Goal: Find specific page/section: Find specific page/section

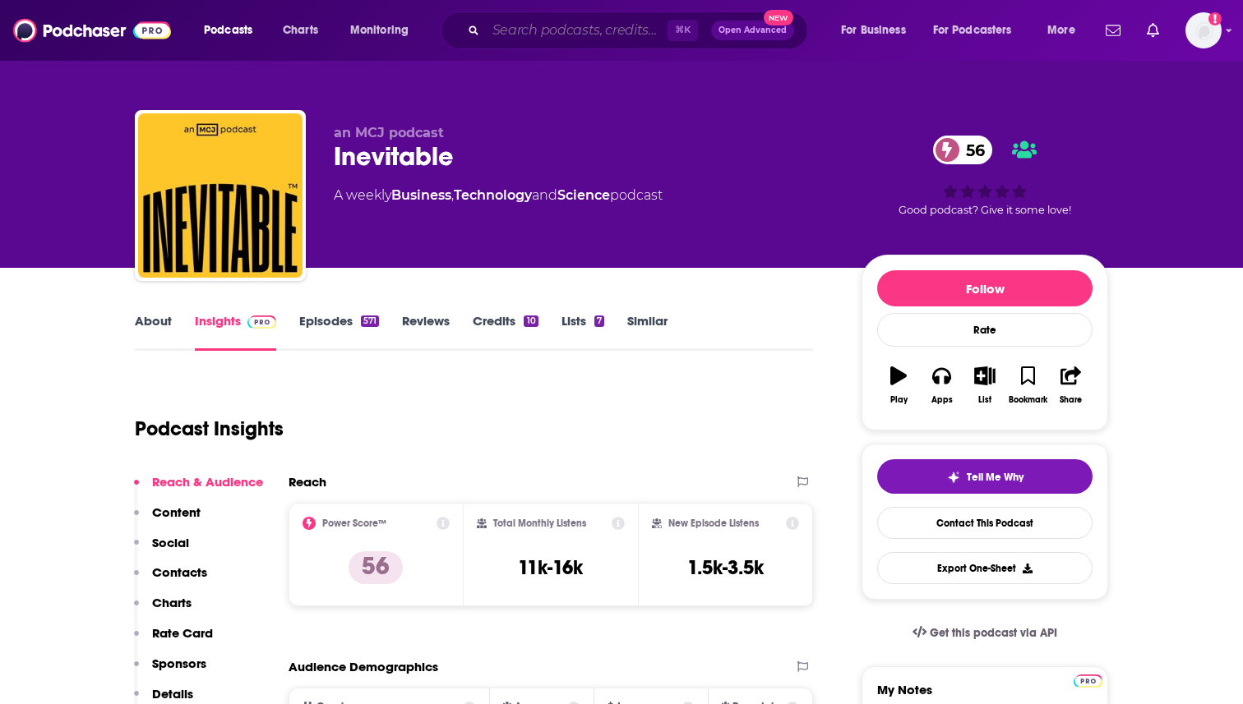
click at [530, 35] on input "Search podcasts, credits, & more..." at bounding box center [577, 30] width 182 height 26
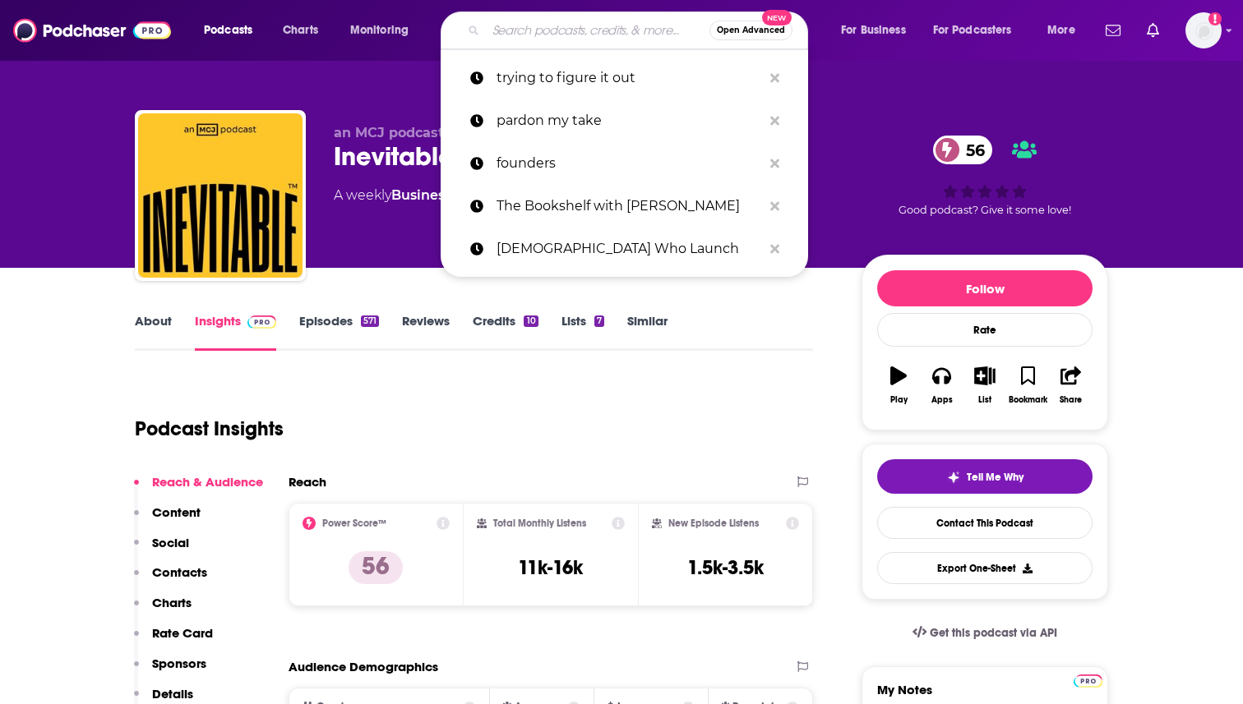
type input "l"
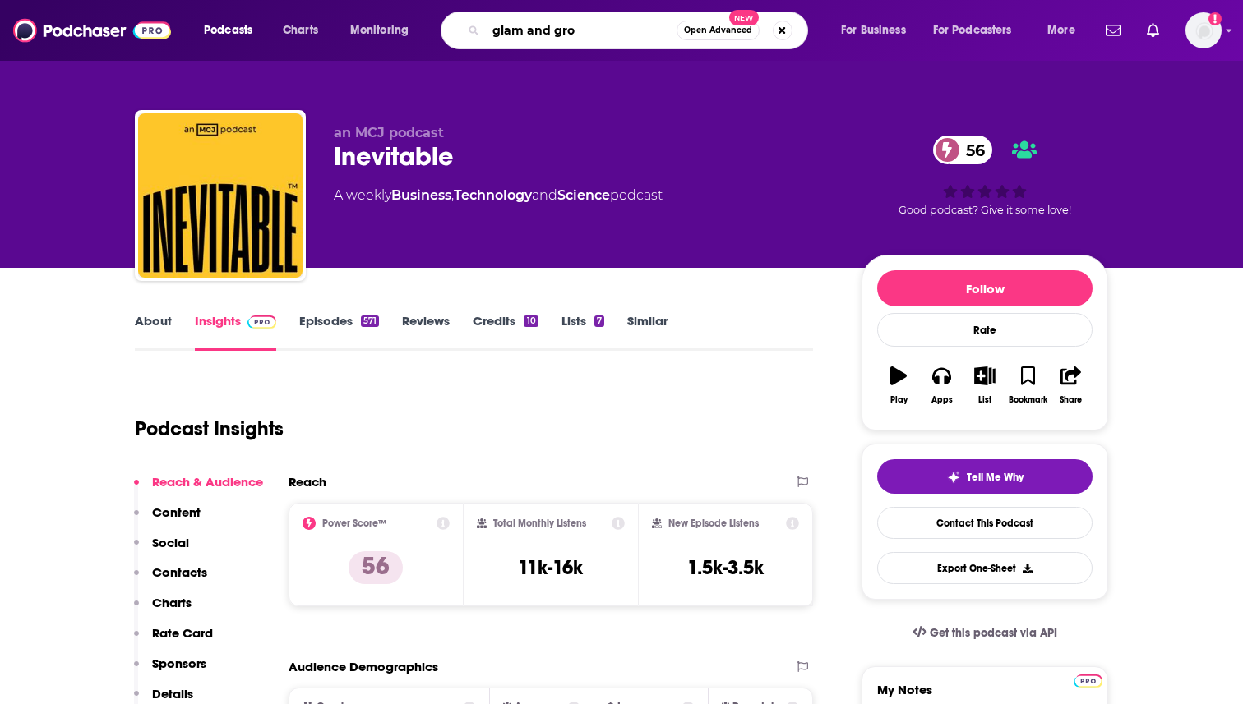
type input "glam and grow"
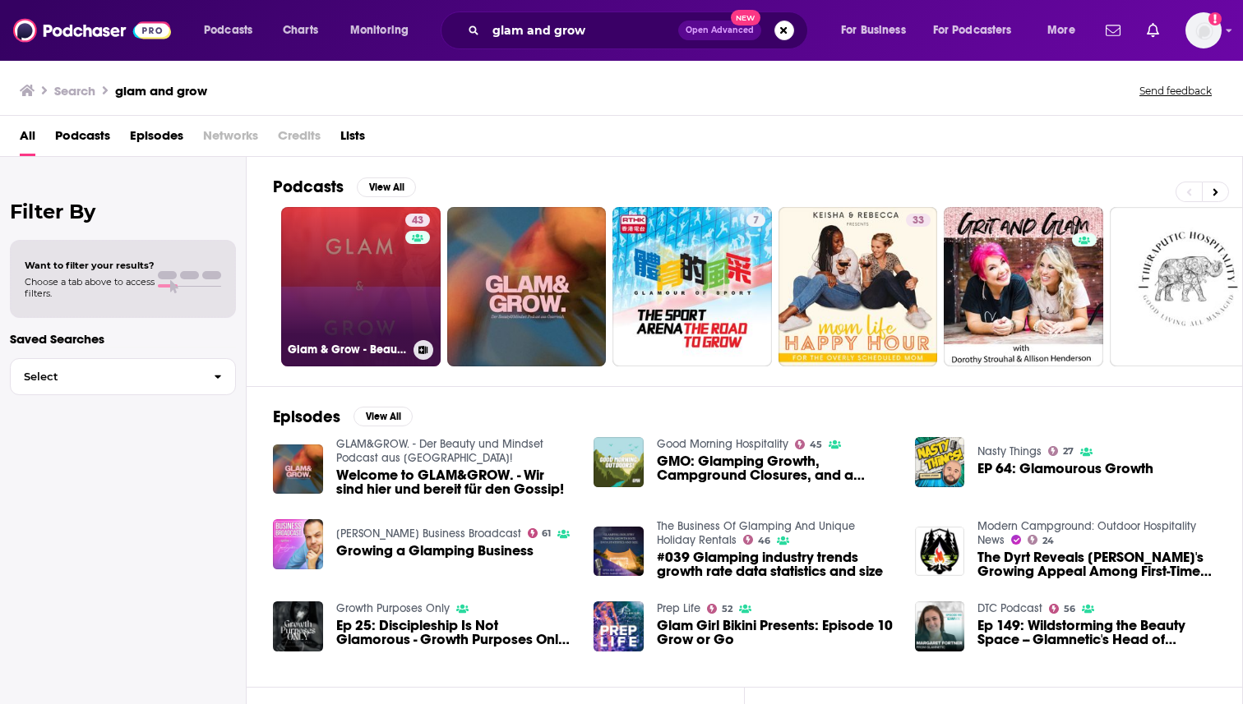
click at [312, 335] on link "43 Glam & Grow - Beauty Business Podcast" at bounding box center [360, 286] width 159 height 159
